Goal: Task Accomplishment & Management: Manage account settings

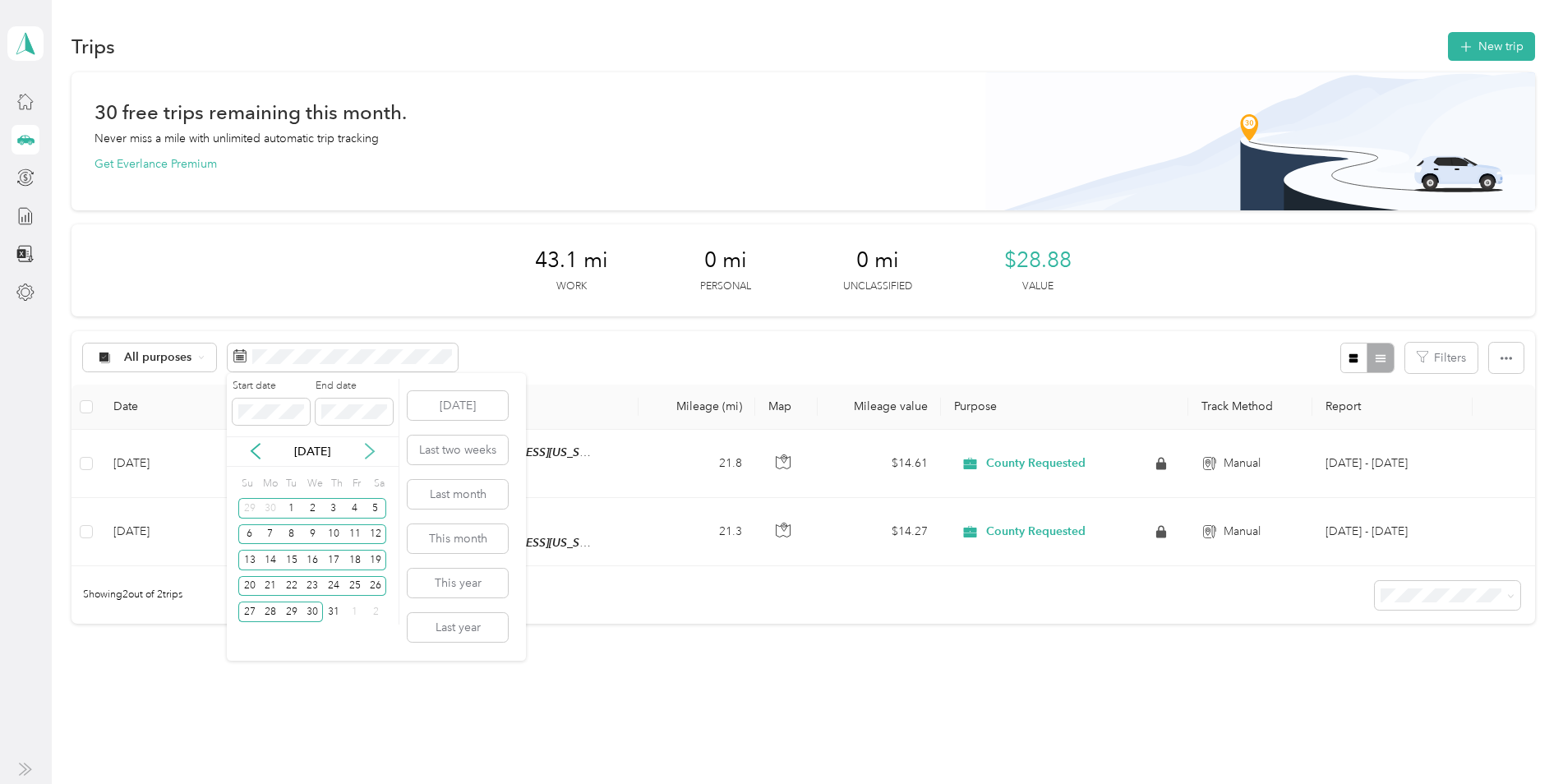
click at [371, 452] on icon at bounding box center [370, 451] width 16 height 16
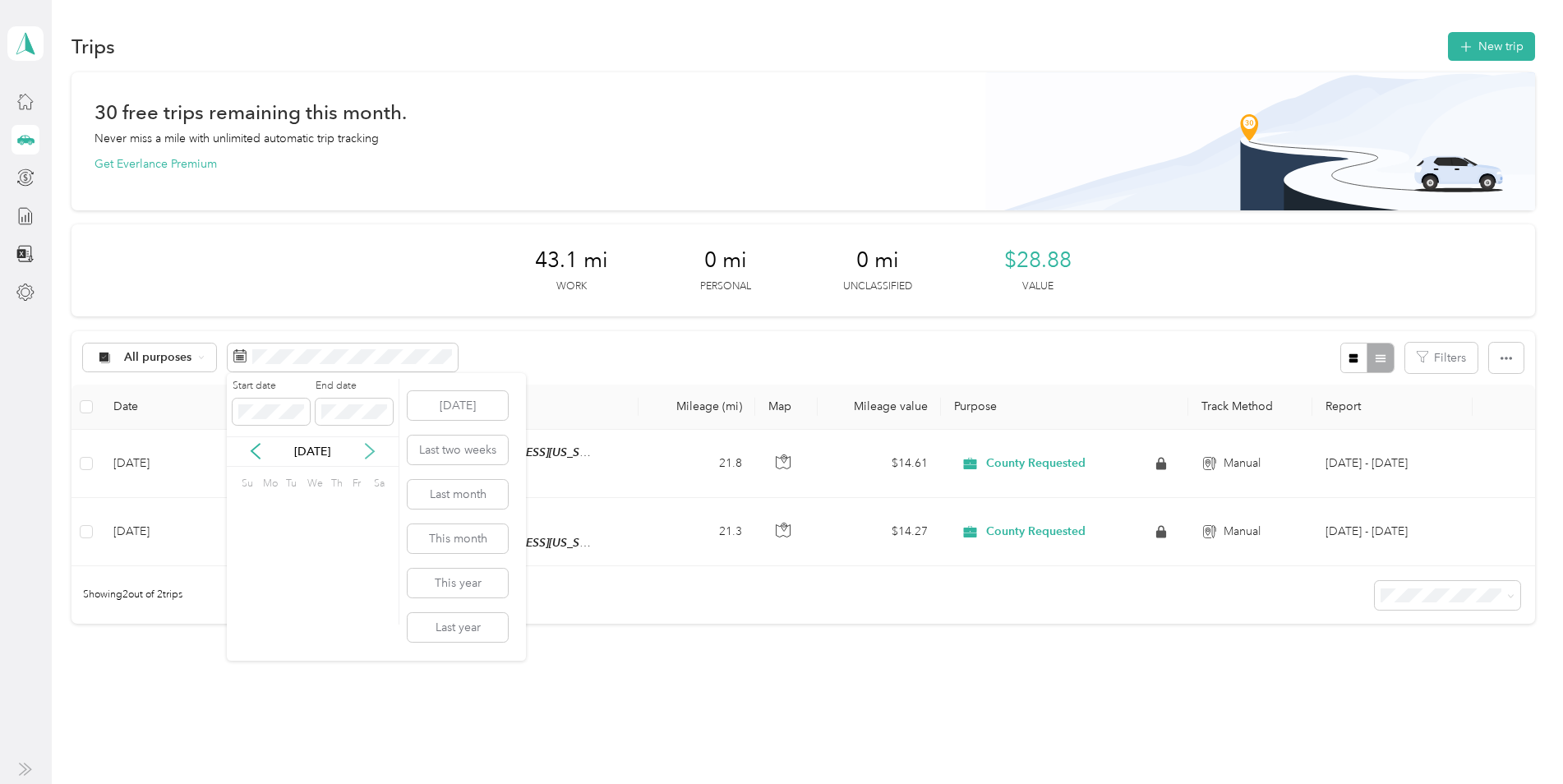
click at [370, 452] on icon at bounding box center [370, 451] width 16 height 16
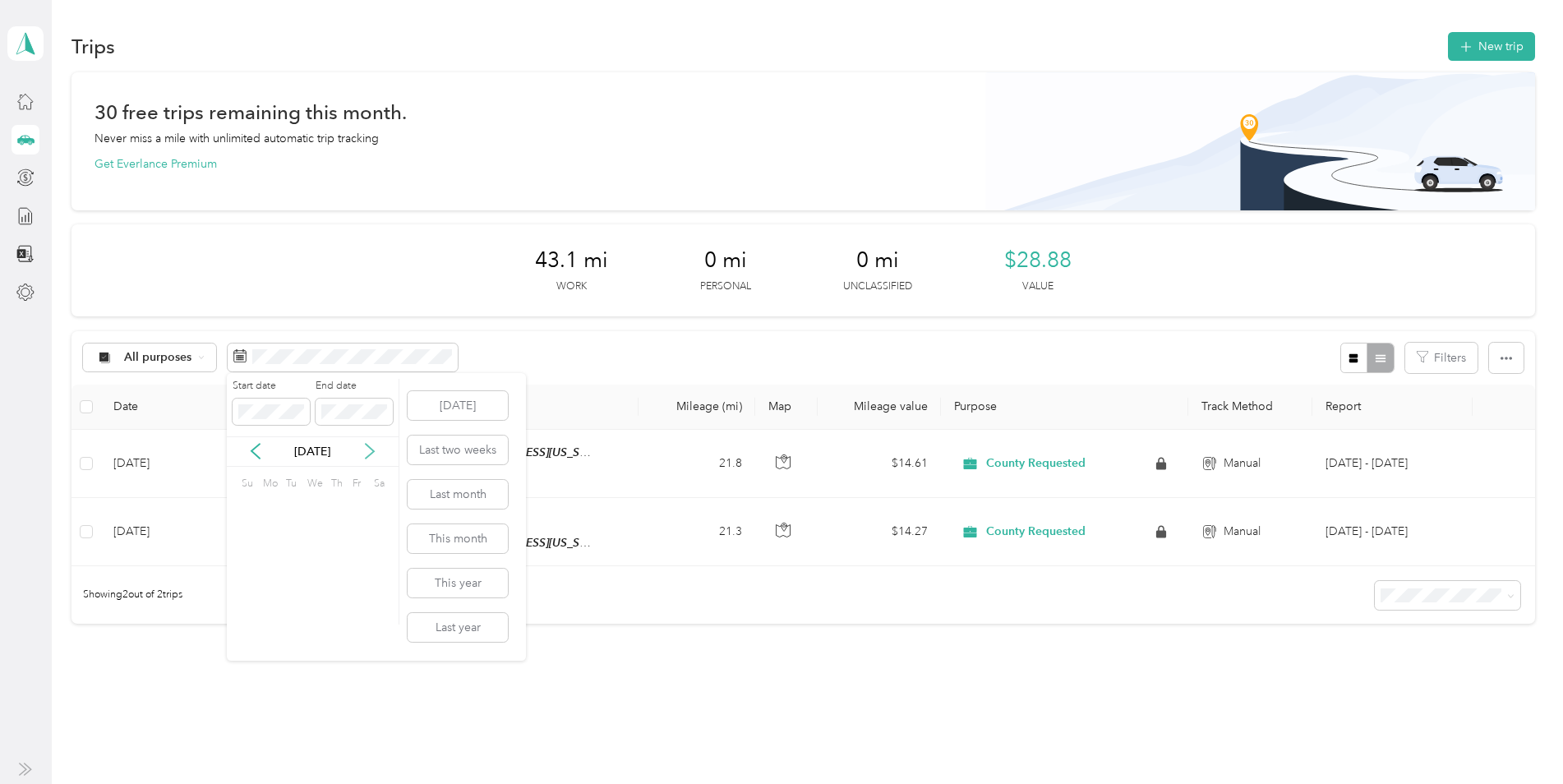
click at [370, 452] on icon at bounding box center [370, 451] width 16 height 16
click at [370, 448] on icon at bounding box center [370, 452] width 8 height 14
click at [270, 605] on div "29" at bounding box center [270, 611] width 22 height 21
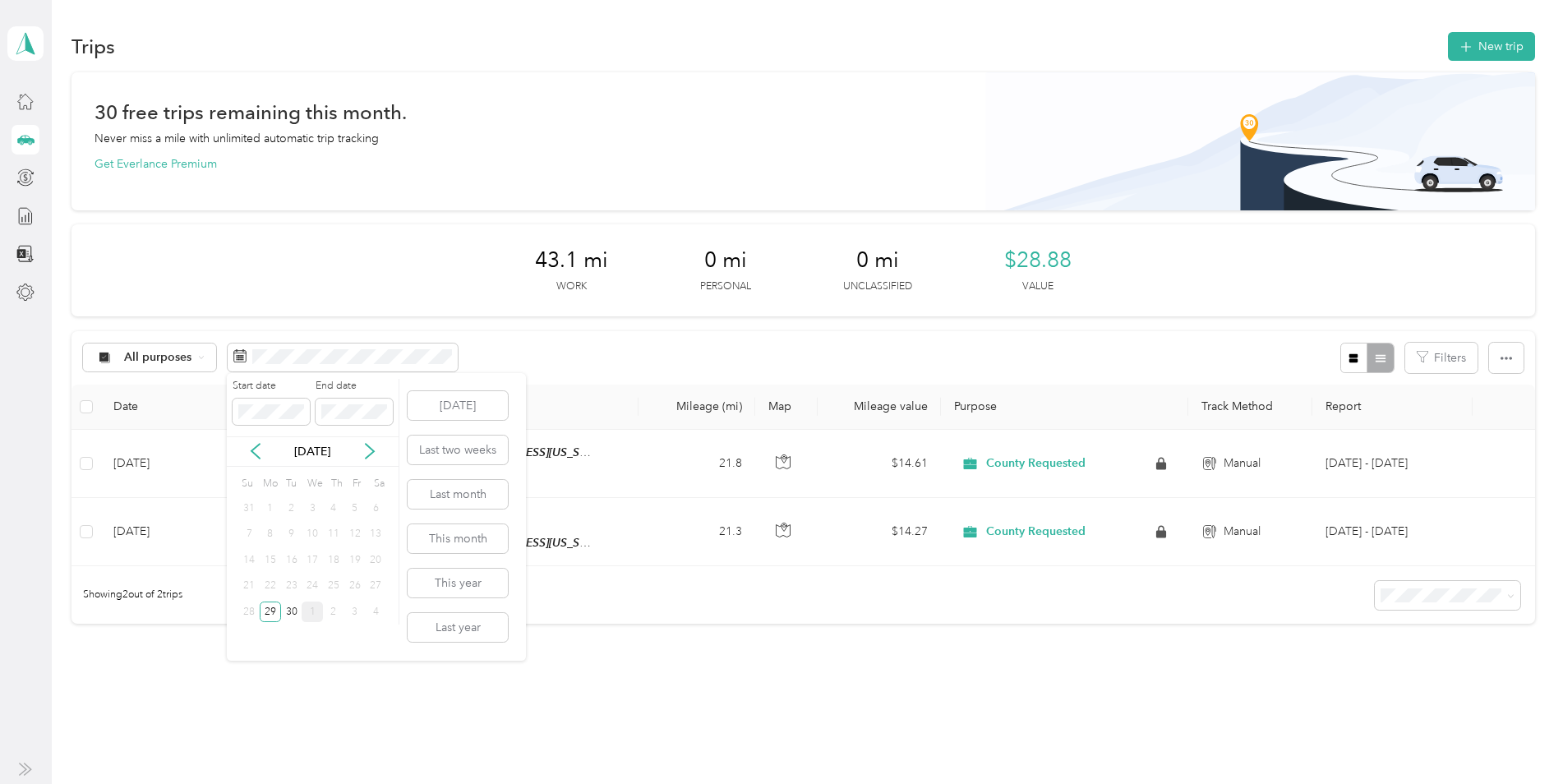
click at [362, 448] on icon at bounding box center [370, 451] width 16 height 16
click at [310, 506] on div "1" at bounding box center [313, 508] width 22 height 21
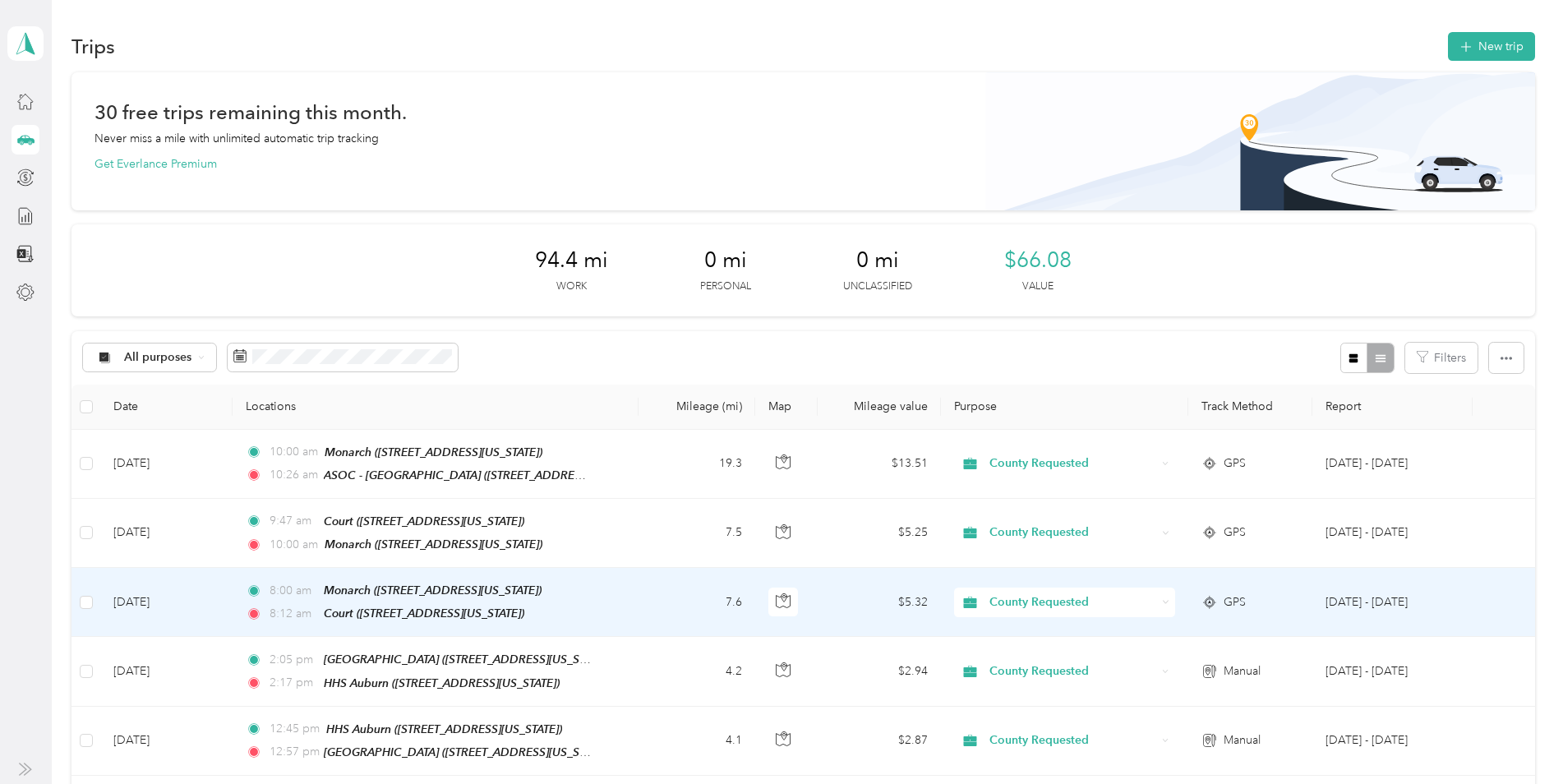
click at [622, 601] on td "8:00 am Monarch ([STREET_ADDRESS][US_STATE]) 8:[GEOGRAPHIC_DATA] ([STREET_ADDRE…" at bounding box center [435, 602] width 406 height 69
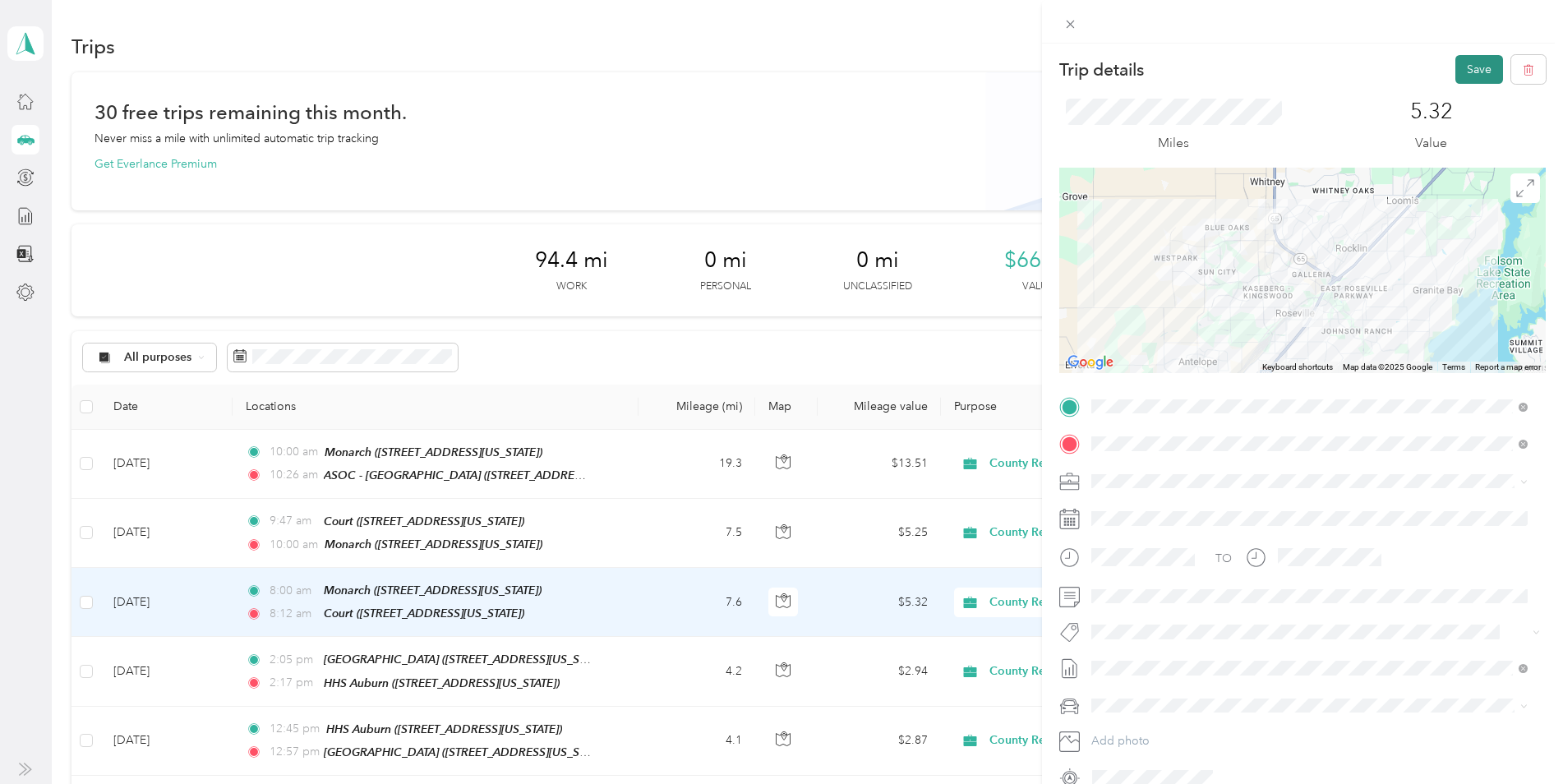
click at [1474, 72] on button "Save" at bounding box center [1479, 70] width 48 height 29
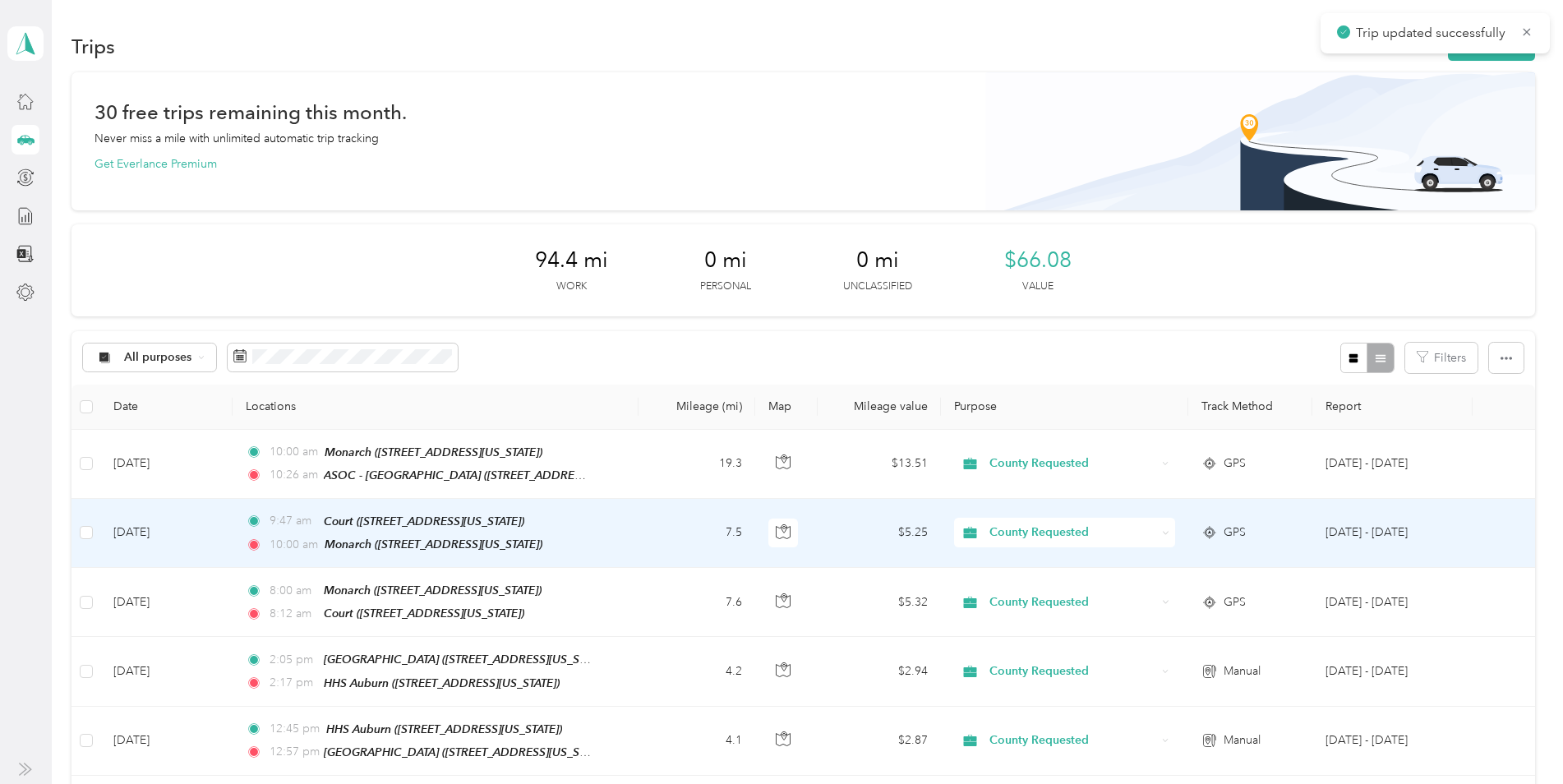
click at [606, 528] on td "9:[GEOGRAPHIC_DATA] ([STREET_ADDRESS][US_STATE]) 10:00 am Monarch ([STREET_ADDR…" at bounding box center [435, 533] width 406 height 69
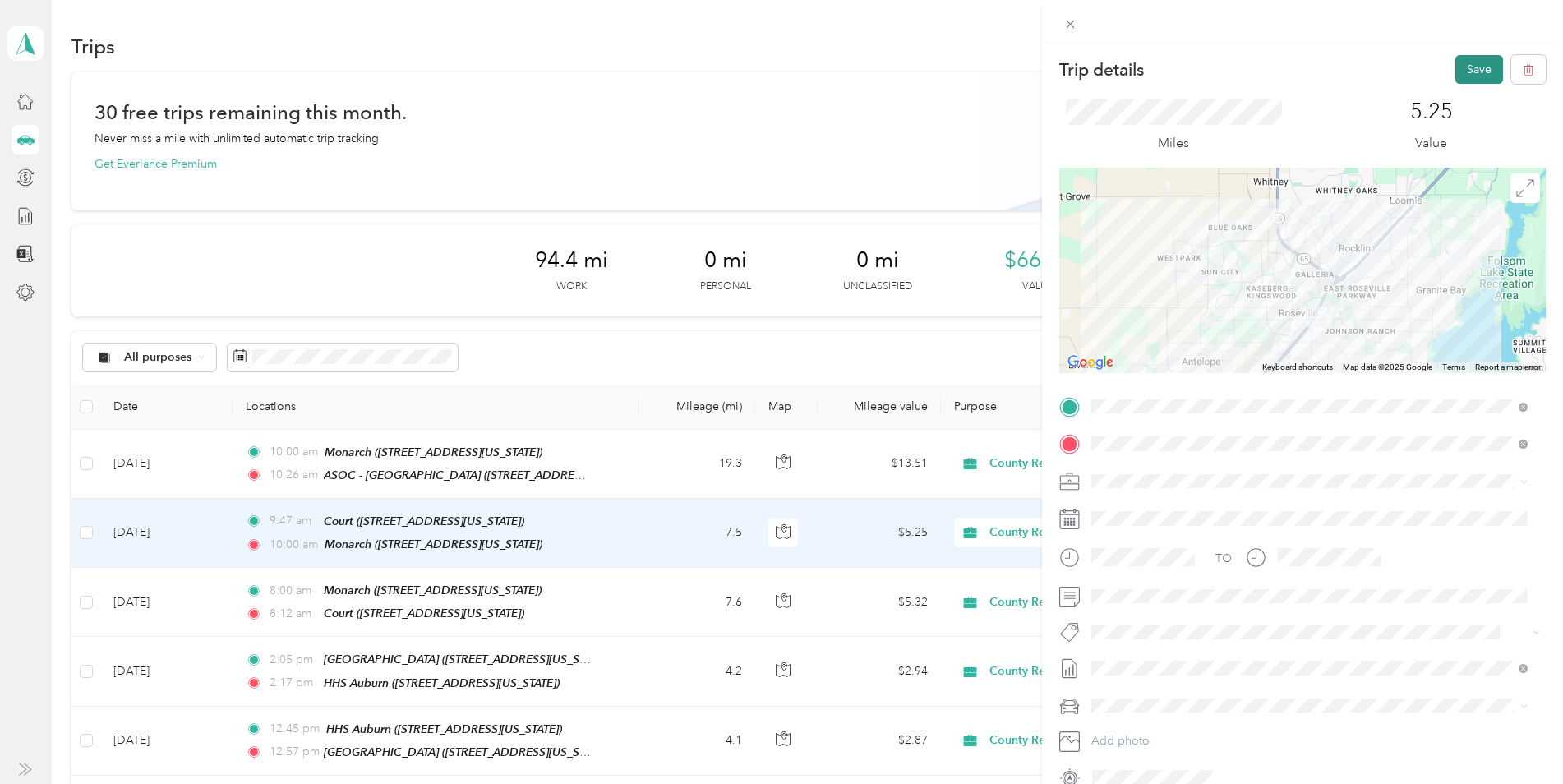
click at [1455, 60] on button "Save" at bounding box center [1479, 70] width 48 height 29
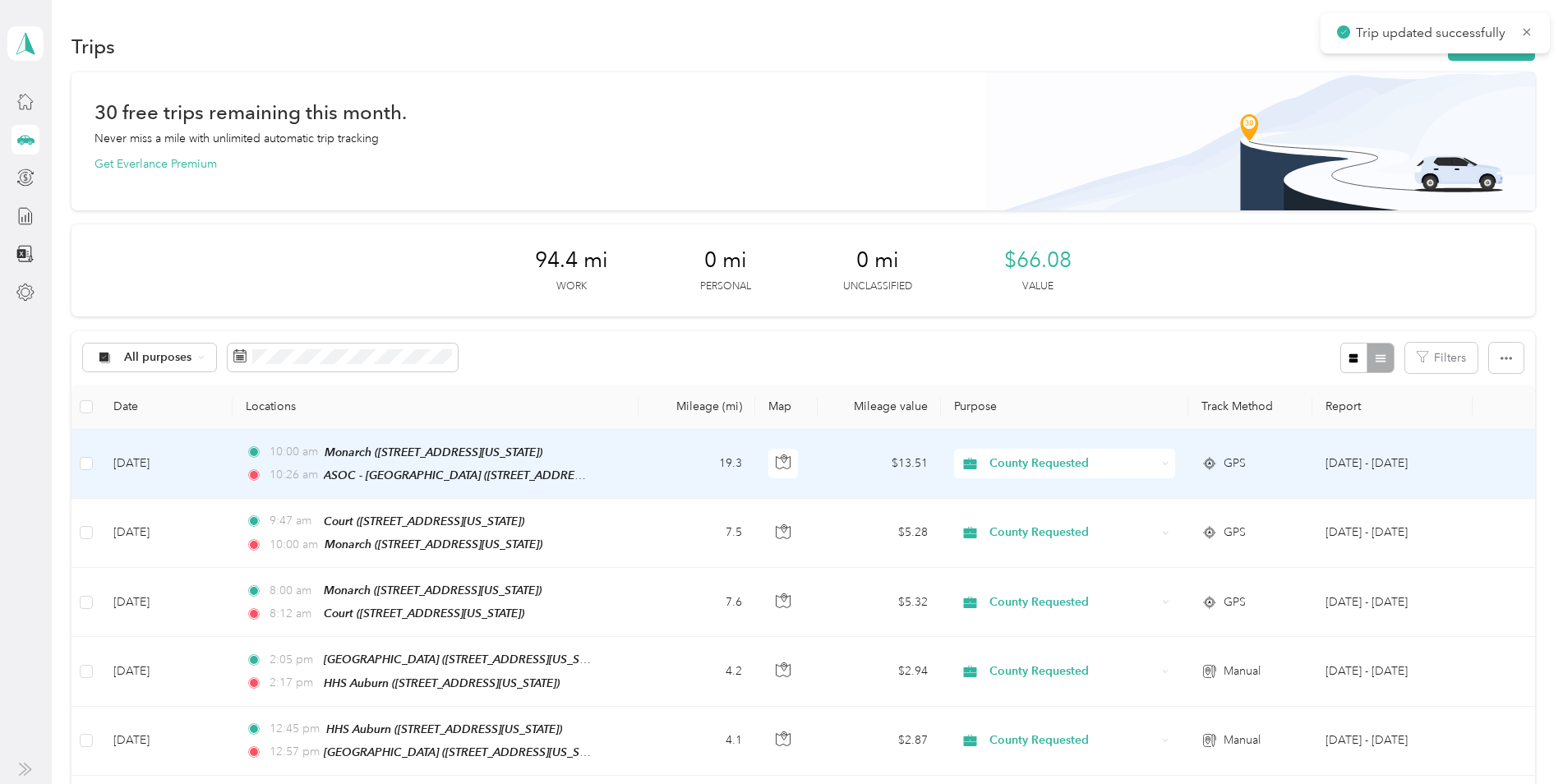
click at [628, 478] on td "10:00 am Monarch ([STREET_ADDRESS][US_STATE]) 10:26 am ASOC - [GEOGRAPHIC_DATA]…" at bounding box center [435, 464] width 406 height 69
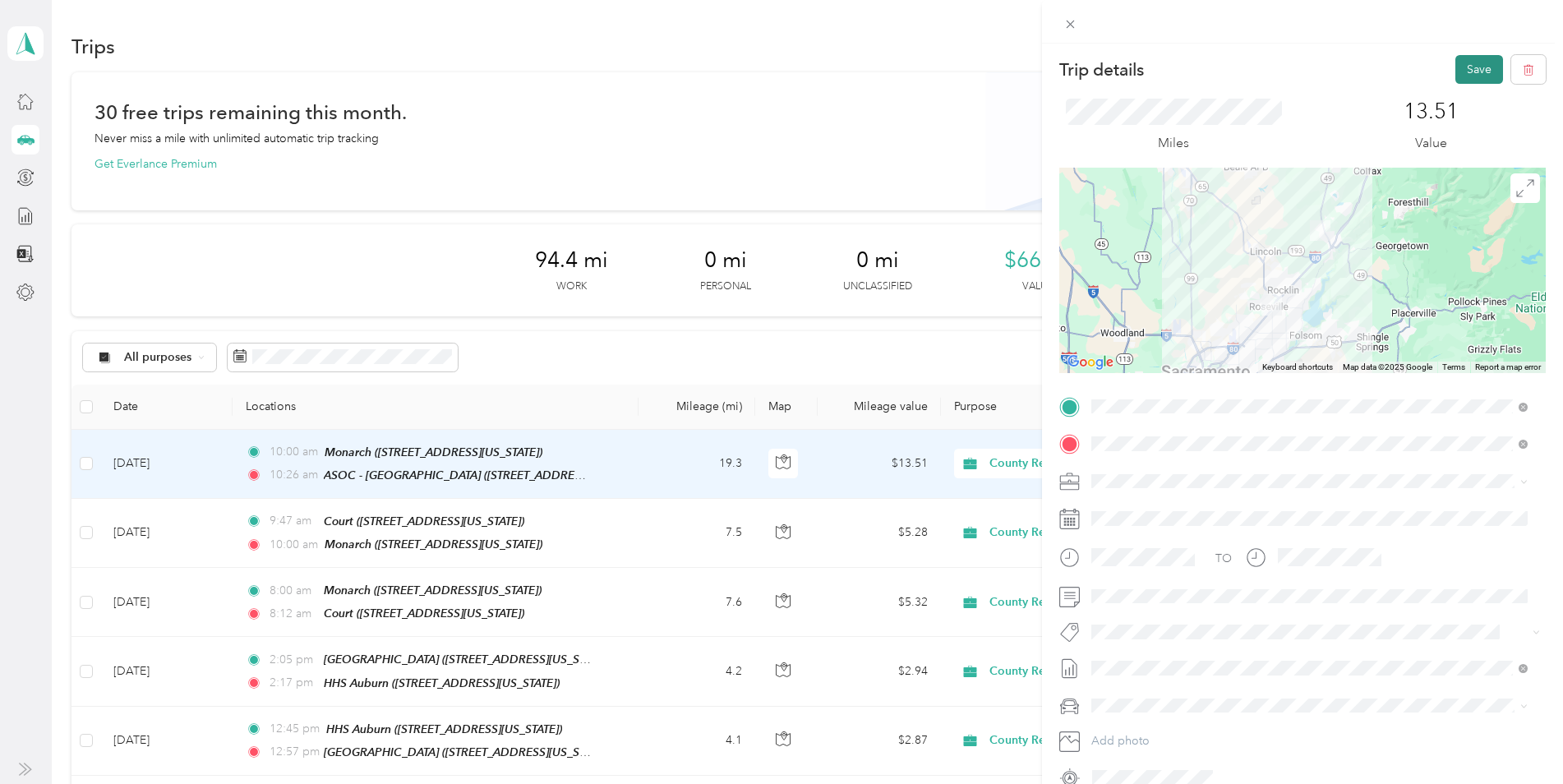
click at [1475, 69] on button "Save" at bounding box center [1479, 70] width 48 height 29
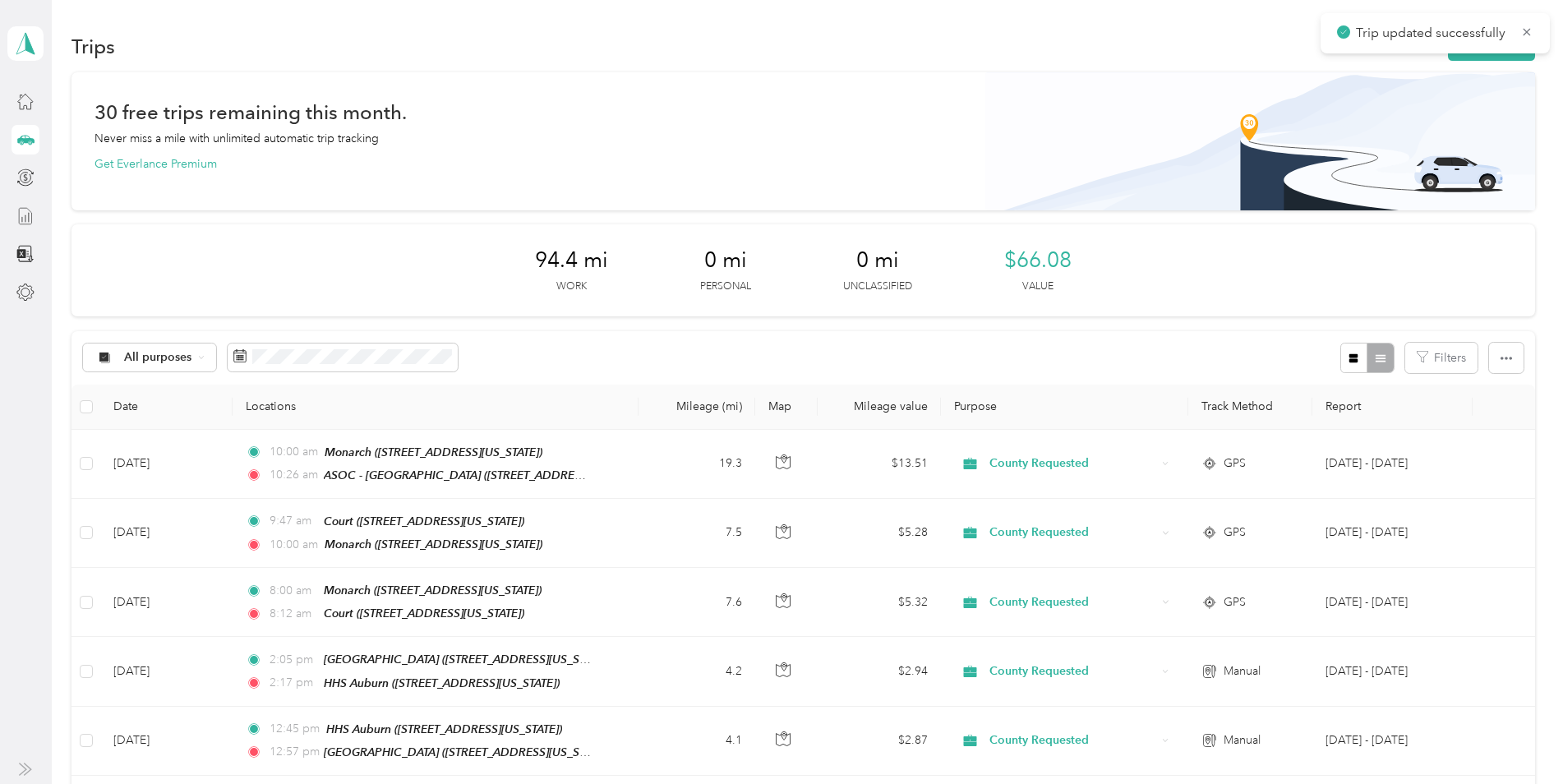
click at [23, 220] on icon at bounding box center [25, 216] width 18 height 18
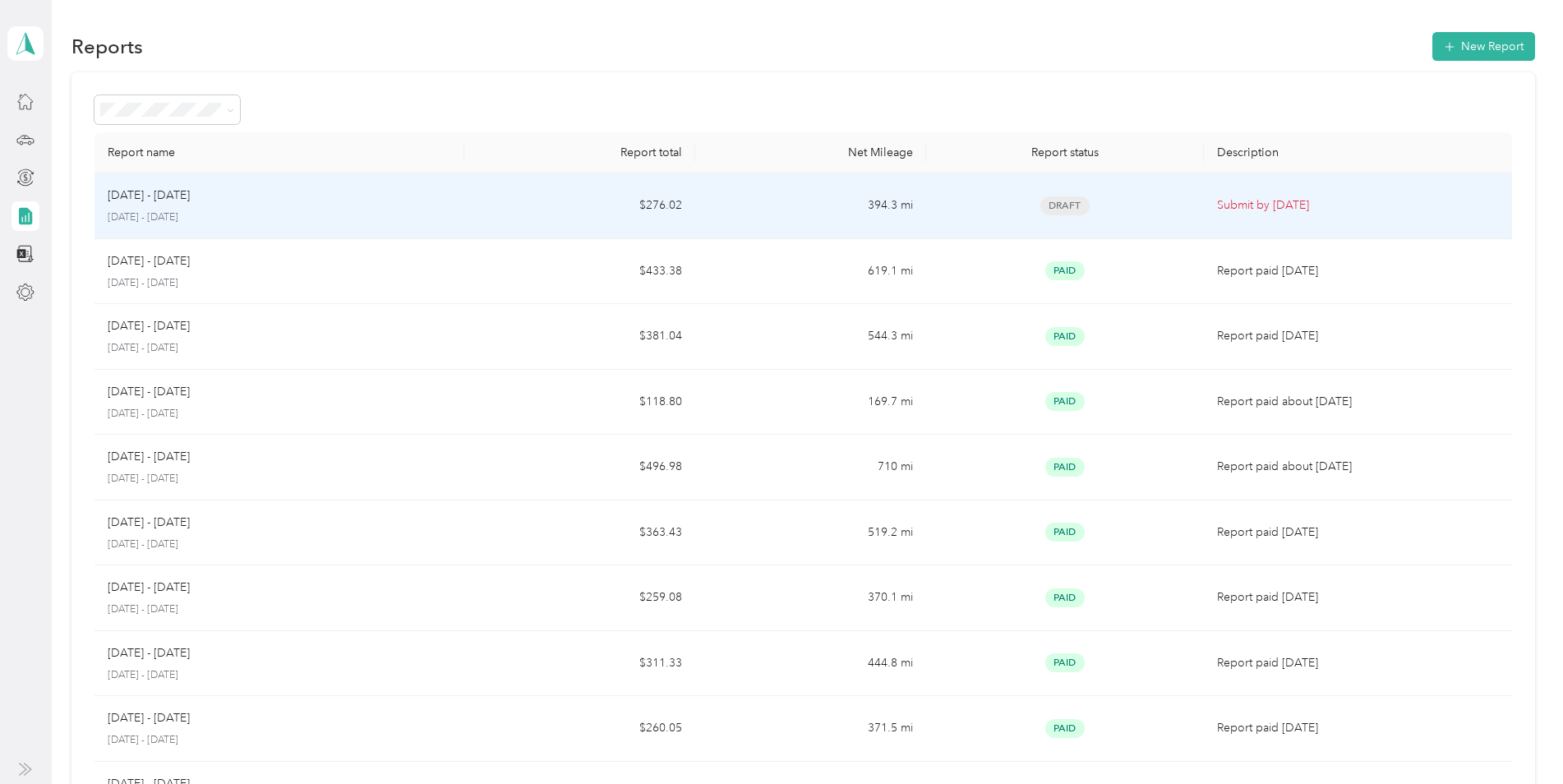
click at [466, 204] on td "$276.02" at bounding box center [580, 206] width 231 height 66
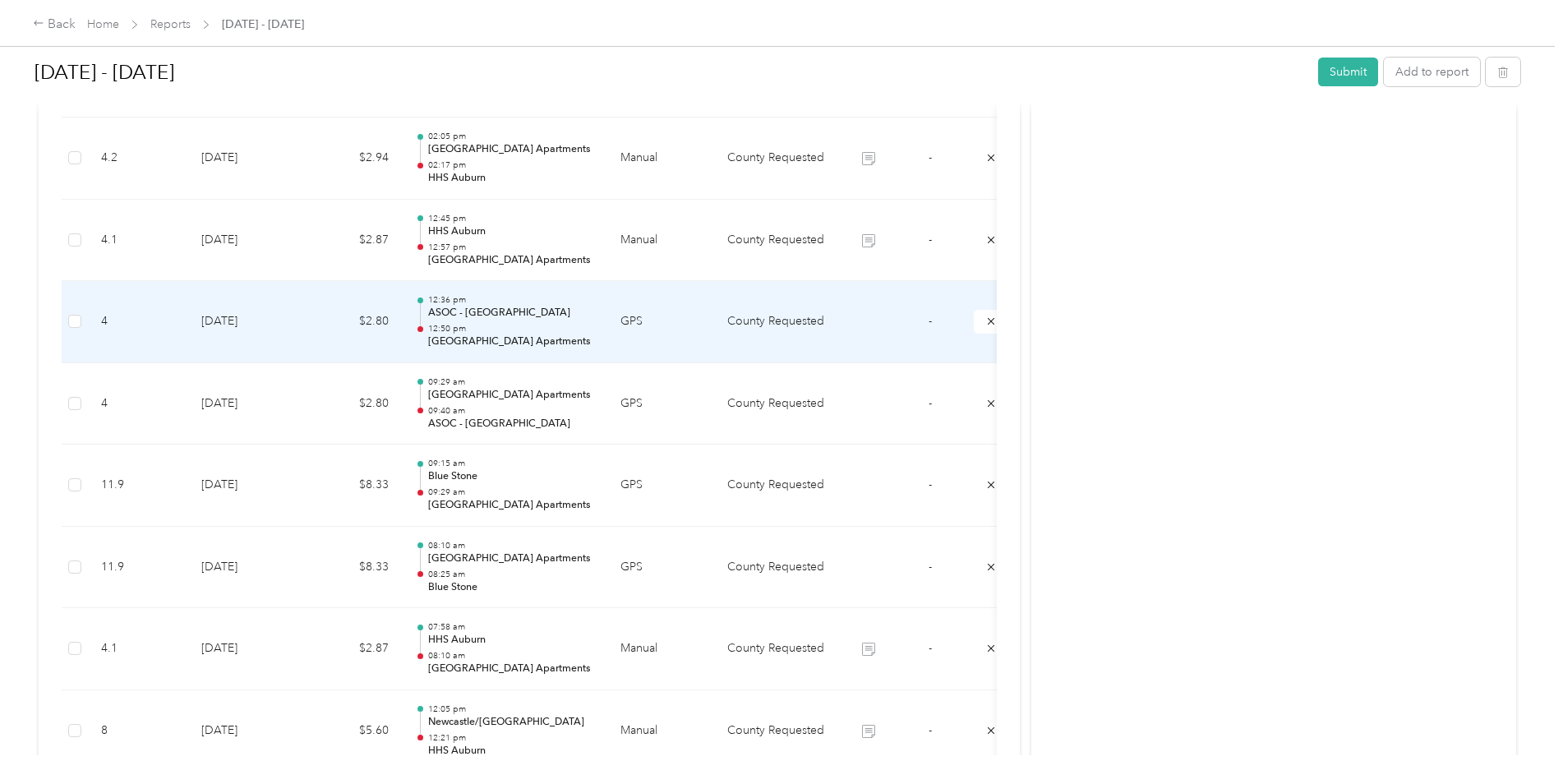
scroll to position [740, 0]
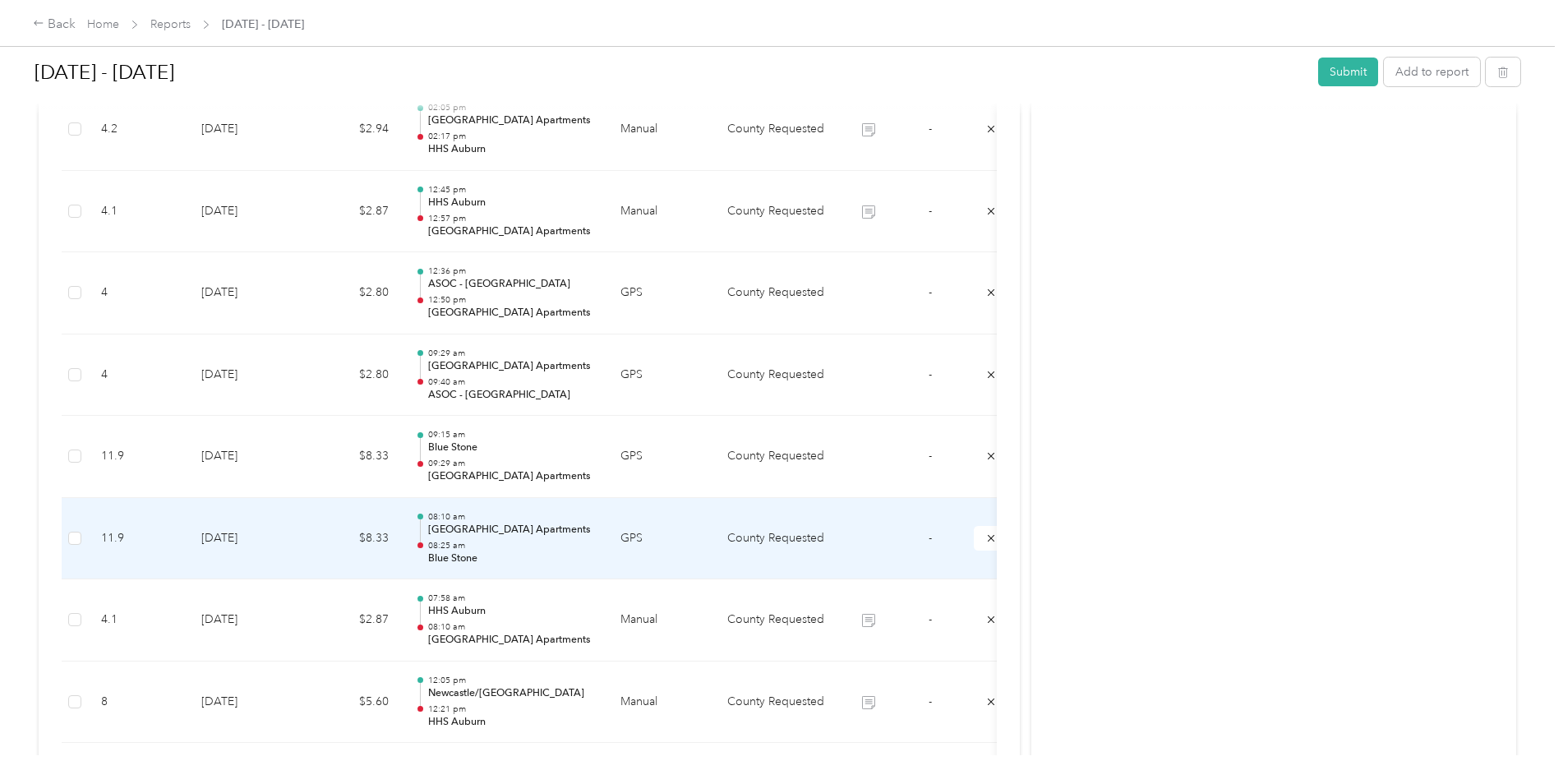
click at [555, 537] on div "08:[GEOGRAPHIC_DATA] 08:[GEOGRAPHIC_DATA]" at bounding box center [511, 538] width 166 height 55
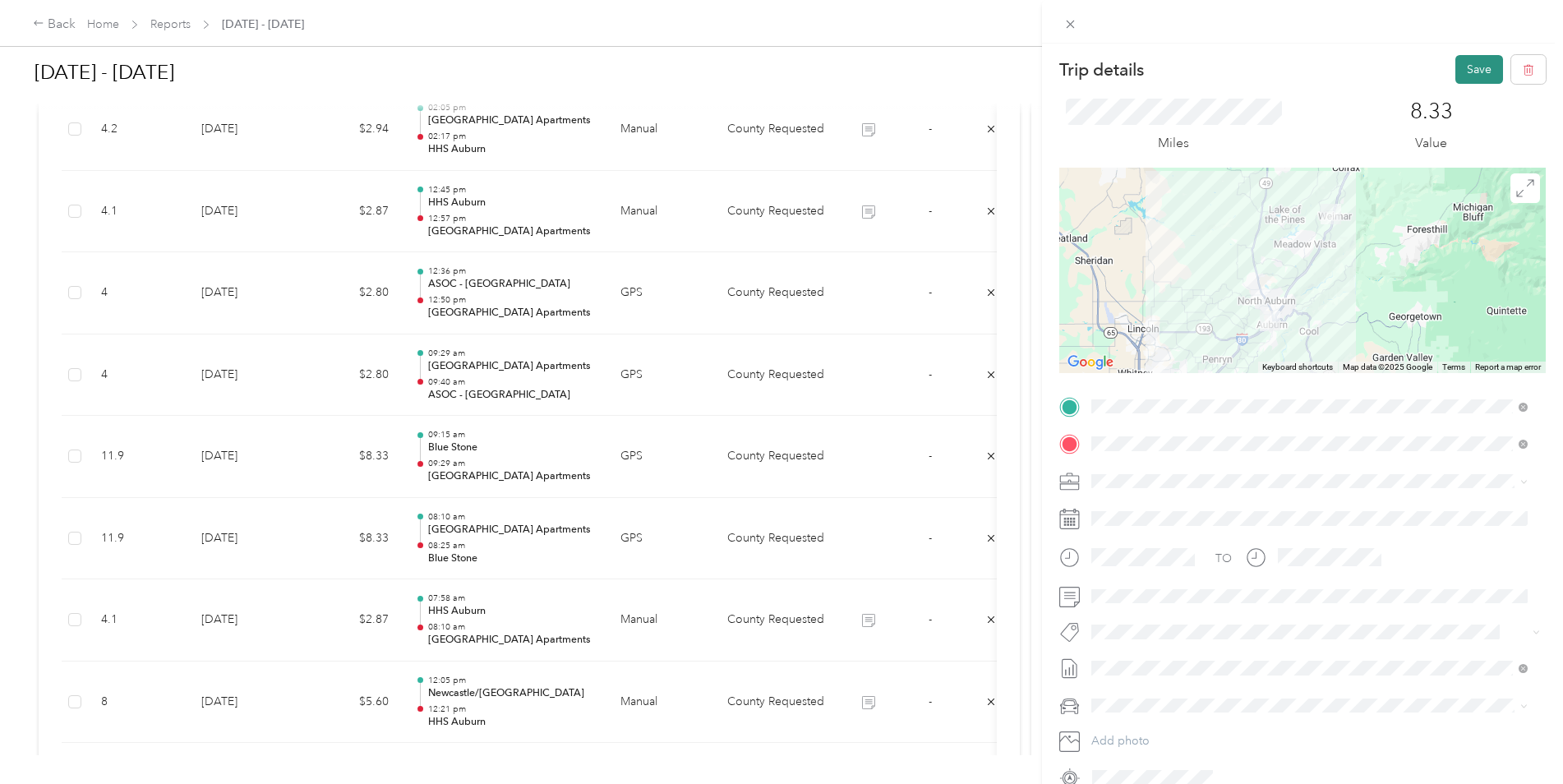
click at [1459, 66] on button "Save" at bounding box center [1479, 70] width 48 height 29
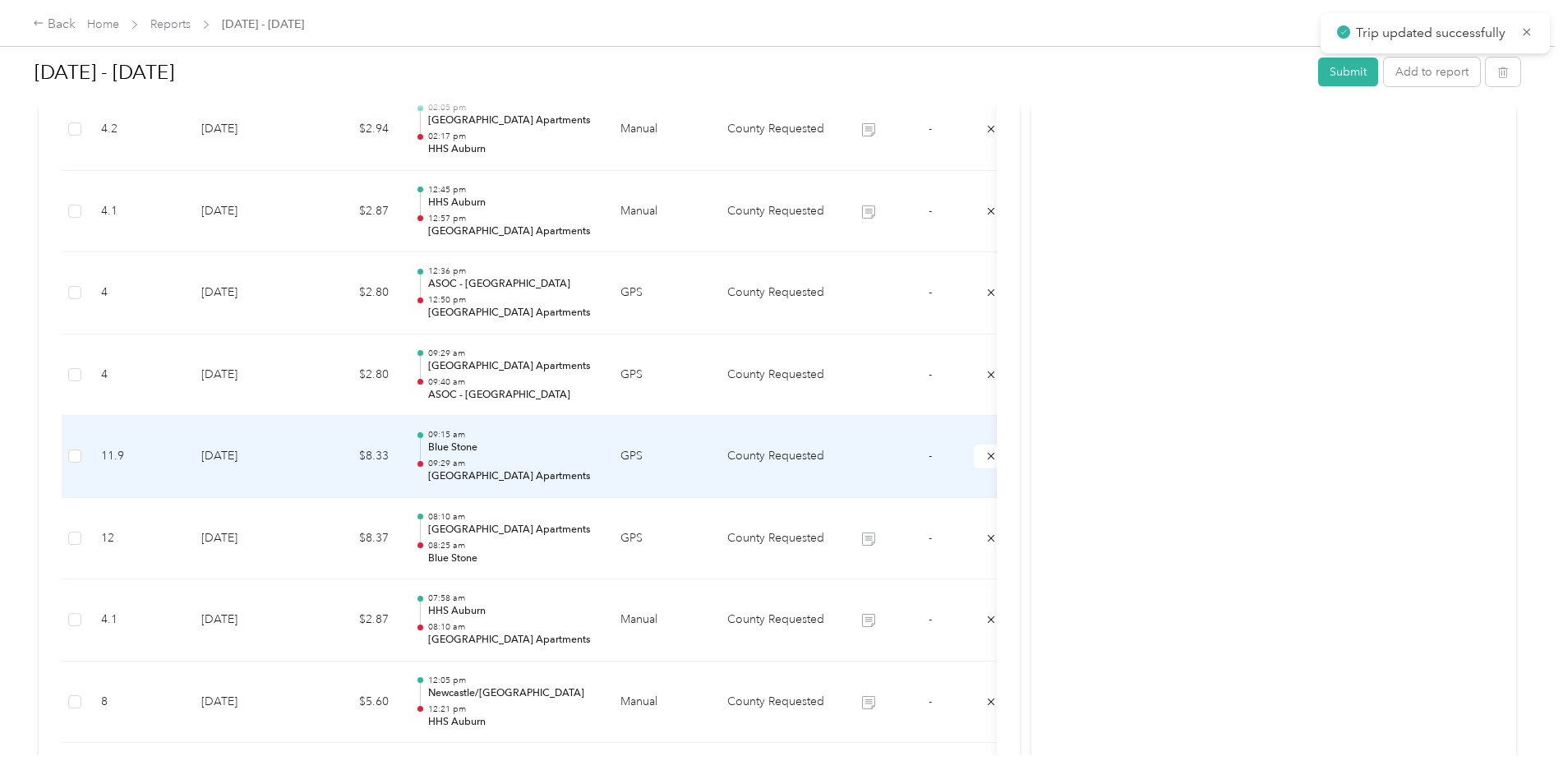
click at [875, 458] on td at bounding box center [868, 456] width 61 height 82
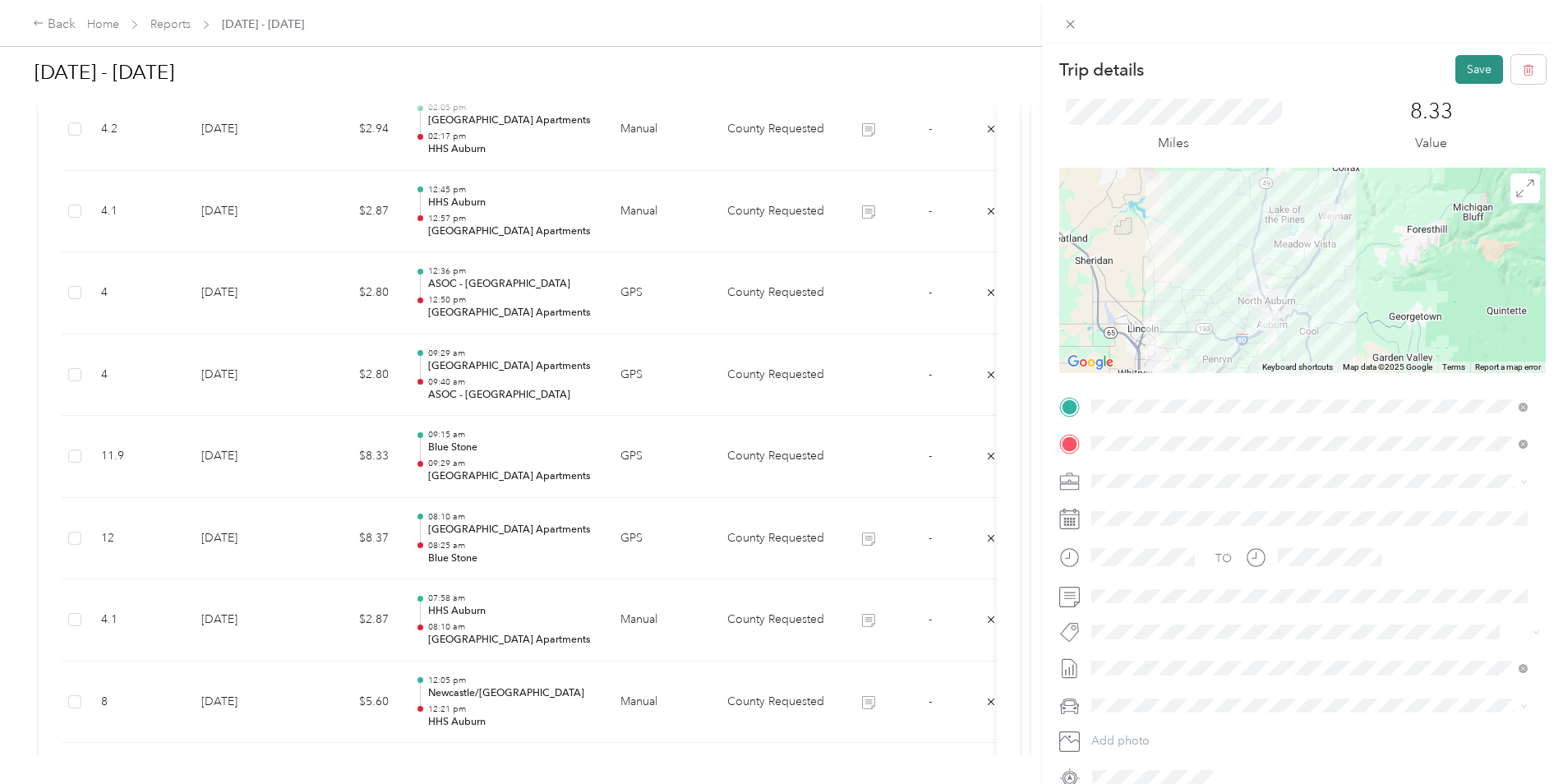
click at [1468, 68] on button "Save" at bounding box center [1479, 70] width 48 height 29
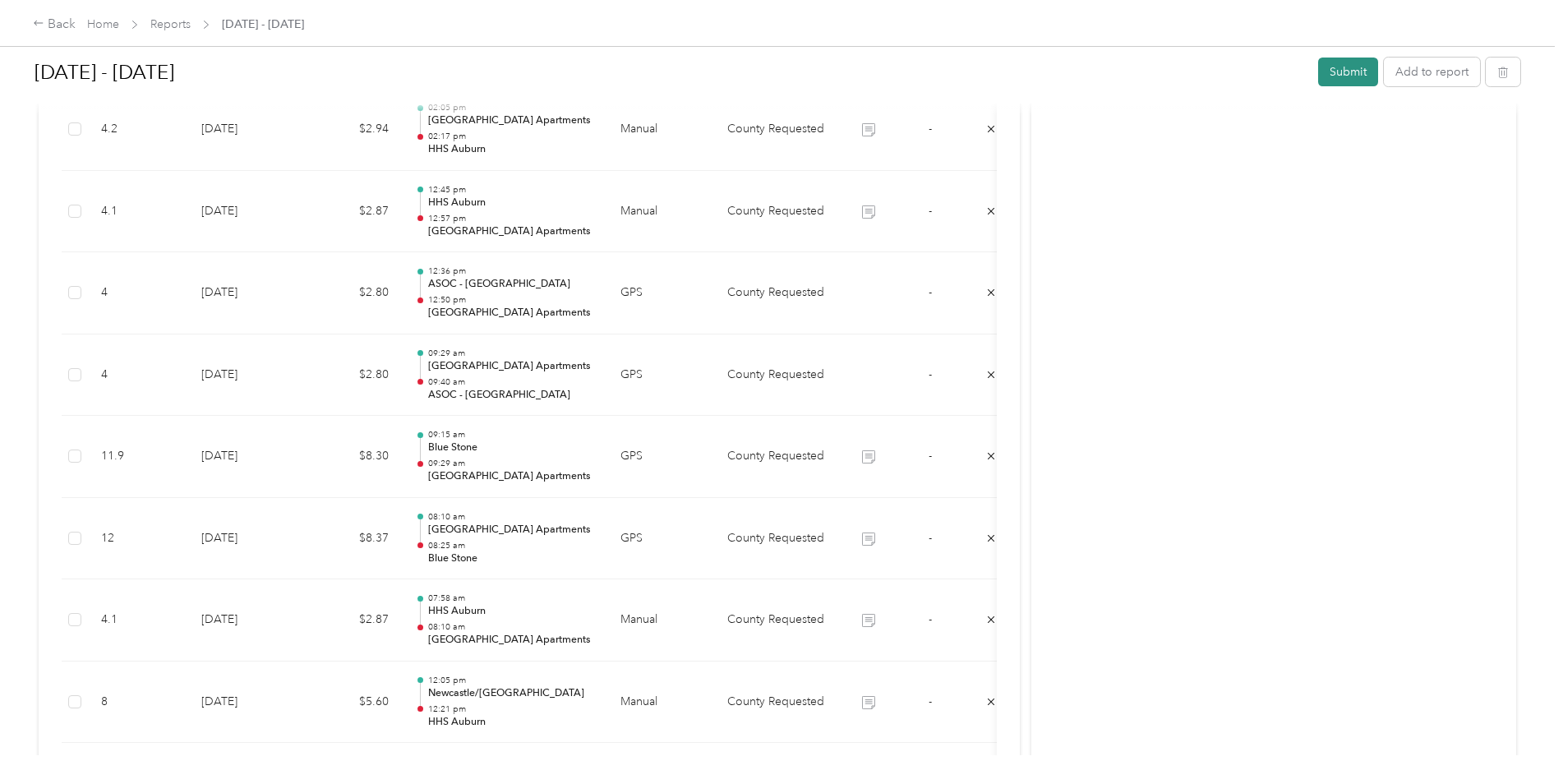
click at [1352, 79] on button "Submit" at bounding box center [1348, 72] width 60 height 29
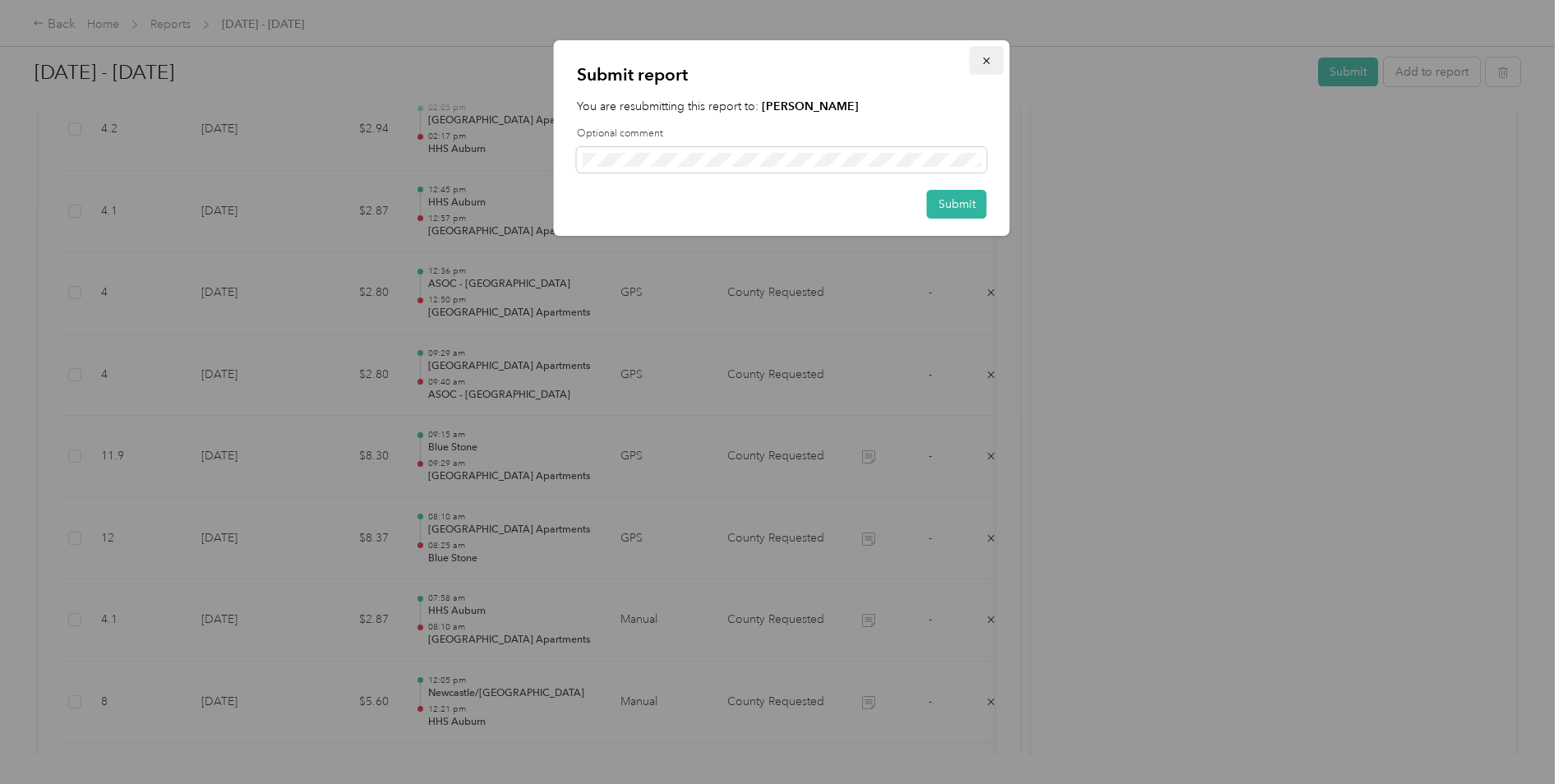
click at [987, 61] on icon "button" at bounding box center [986, 61] width 6 height 6
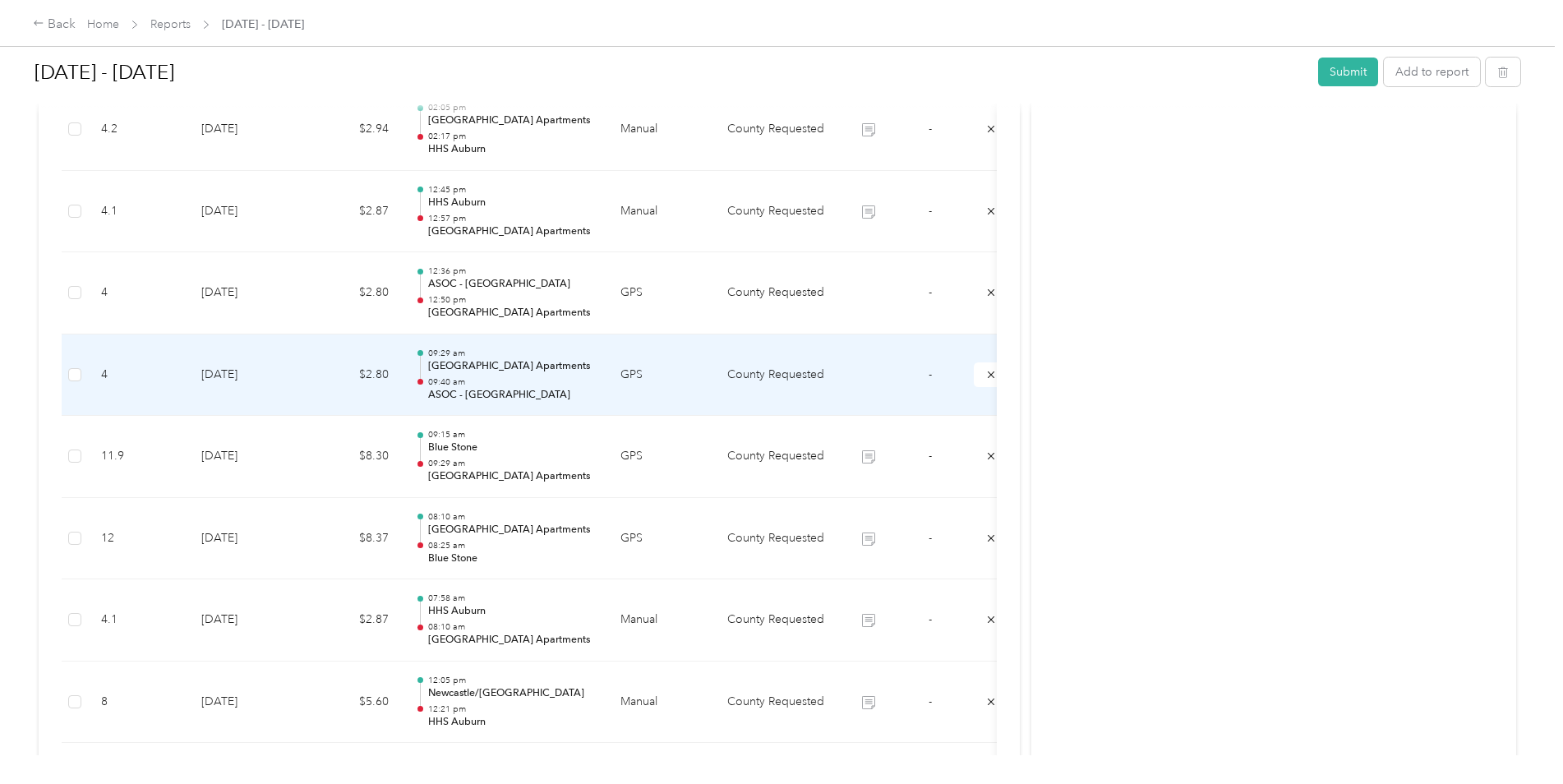
click at [687, 372] on td "GPS" at bounding box center [660, 375] width 107 height 82
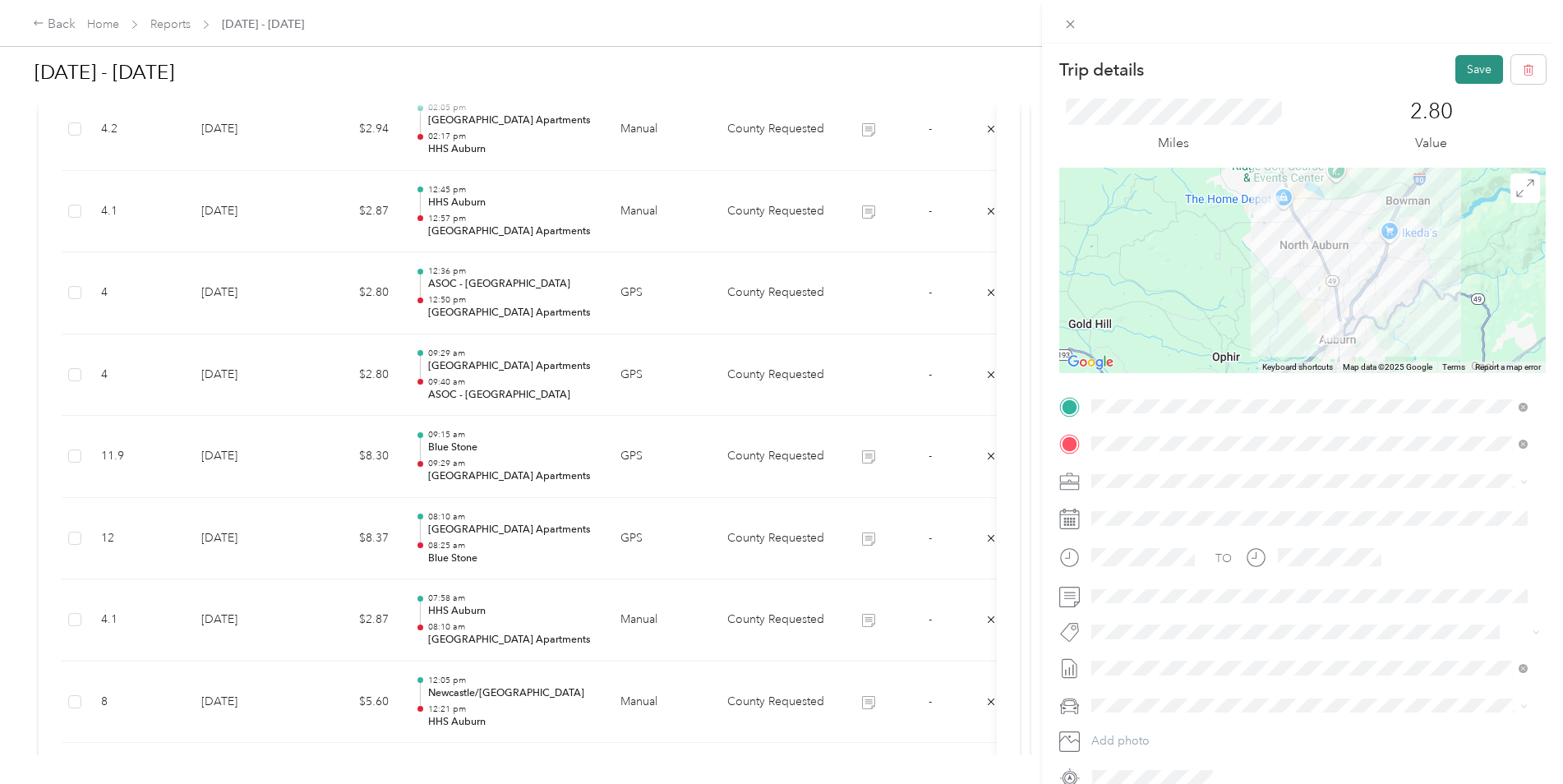
click at [1468, 70] on button "Save" at bounding box center [1479, 70] width 48 height 29
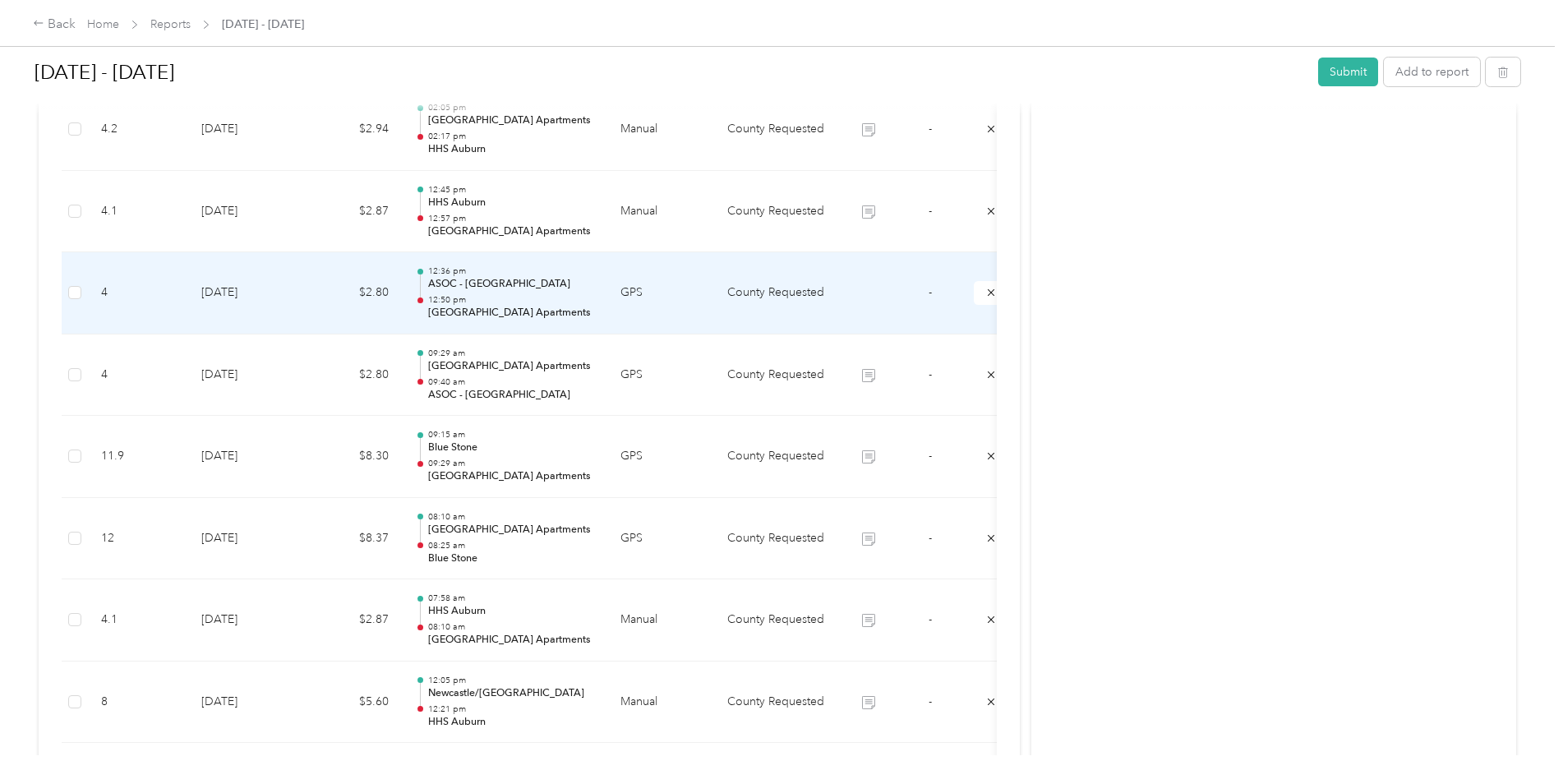
click at [589, 278] on p "ASOC - [GEOGRAPHIC_DATA]" at bounding box center [511, 285] width 166 height 14
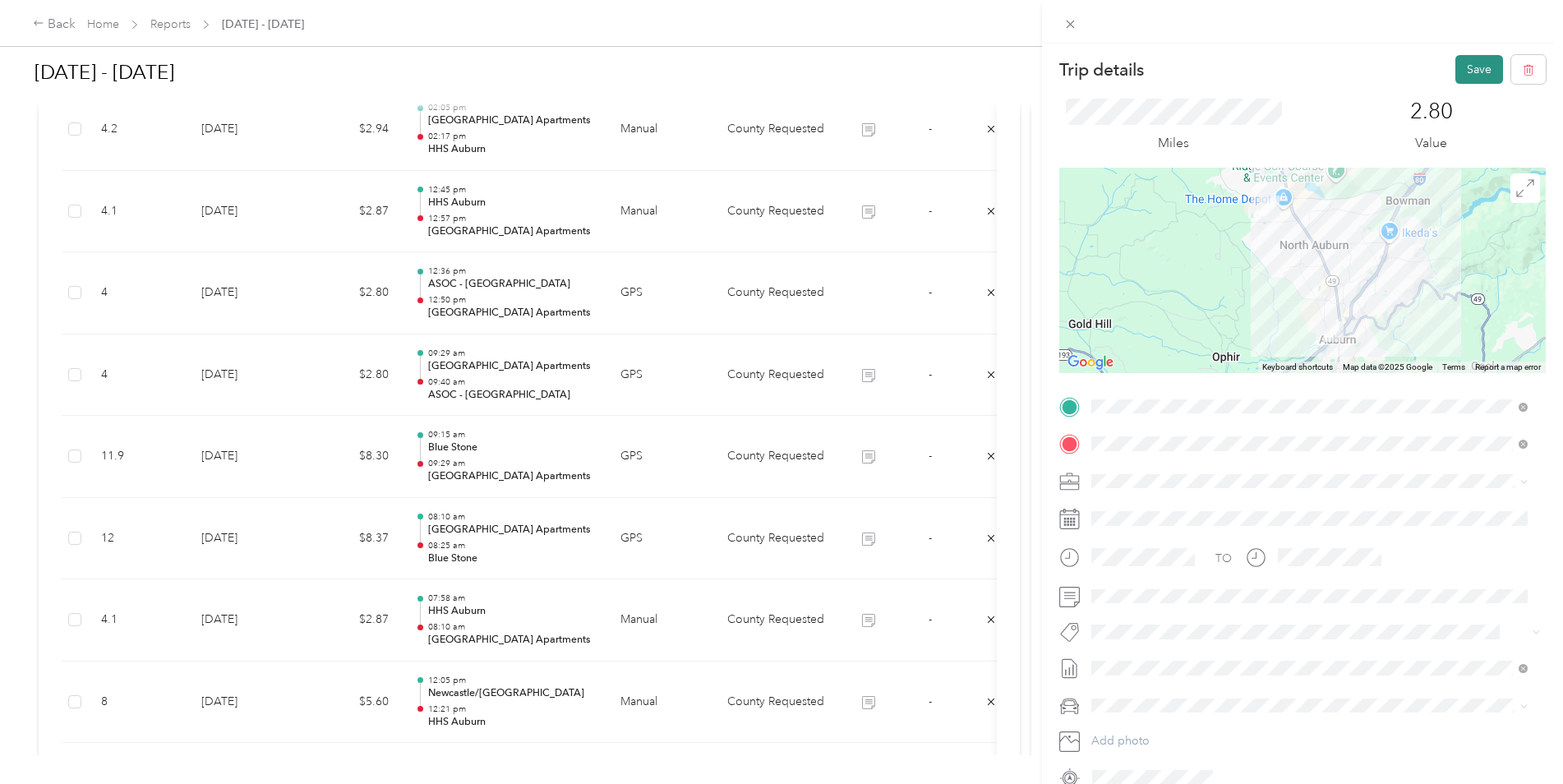
click at [1468, 69] on button "Save" at bounding box center [1479, 70] width 48 height 29
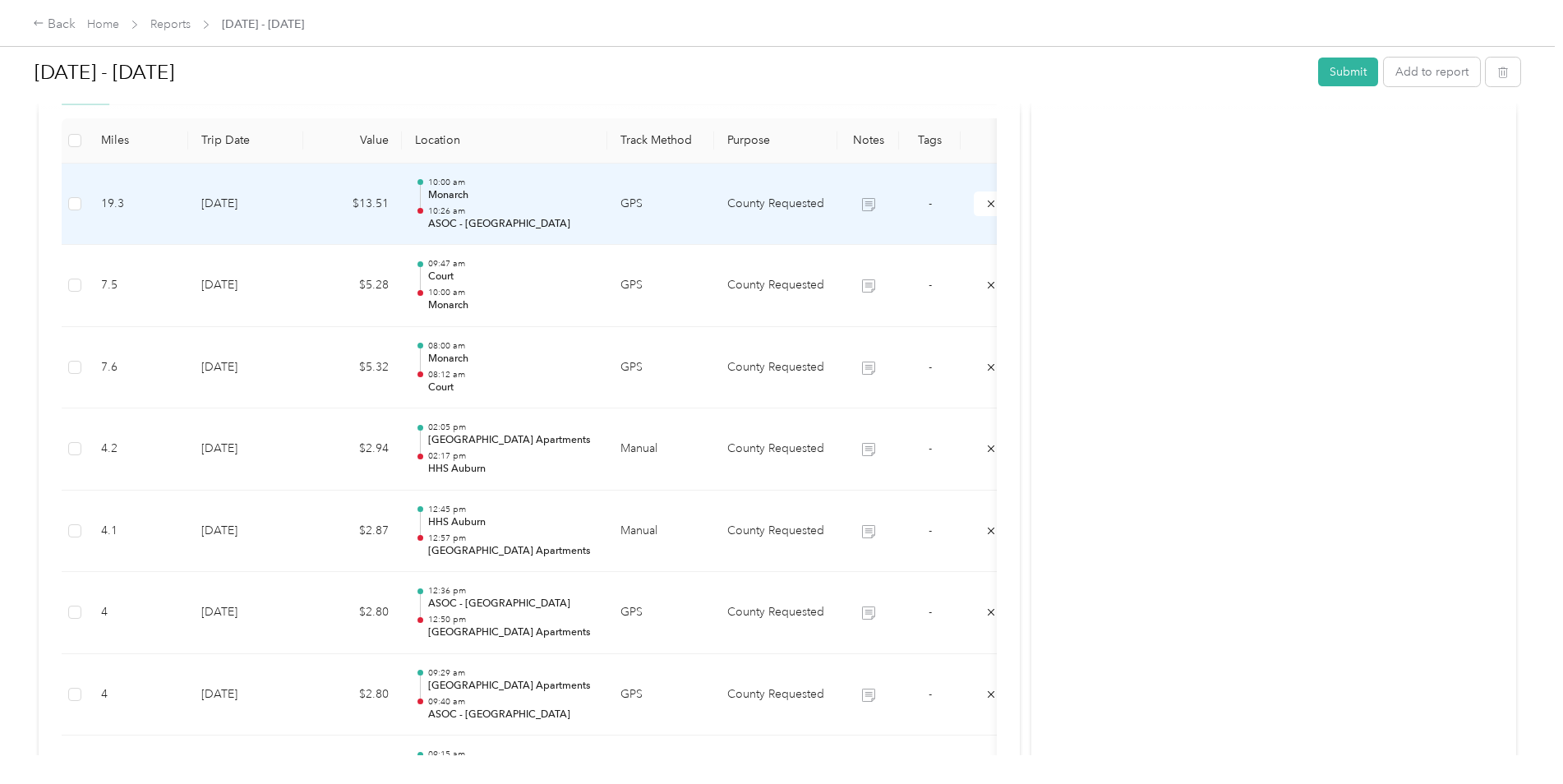
scroll to position [575, 0]
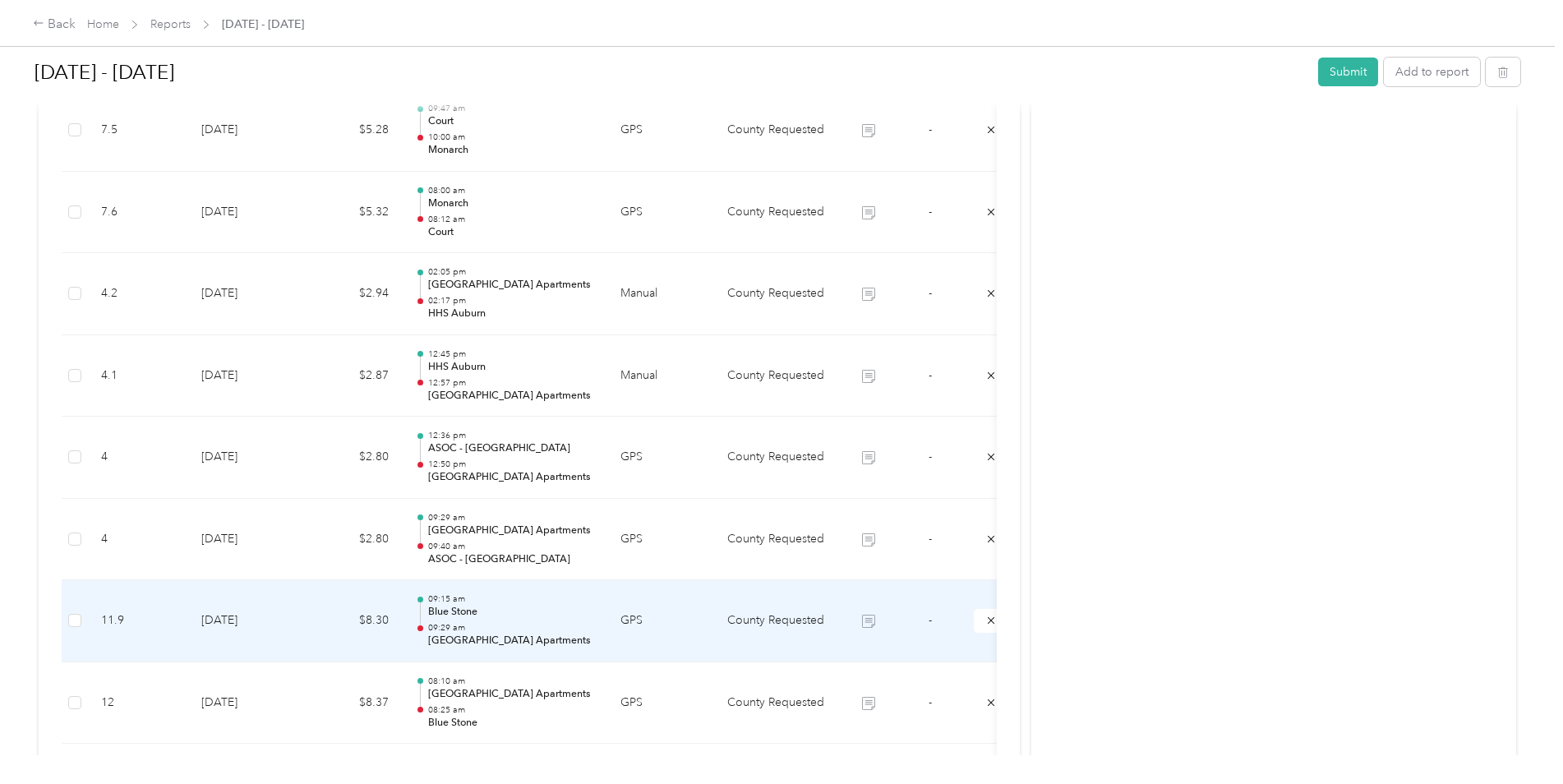
click at [492, 638] on p "[GEOGRAPHIC_DATA] Apartments" at bounding box center [511, 640] width 166 height 14
